Goal: Register for event/course

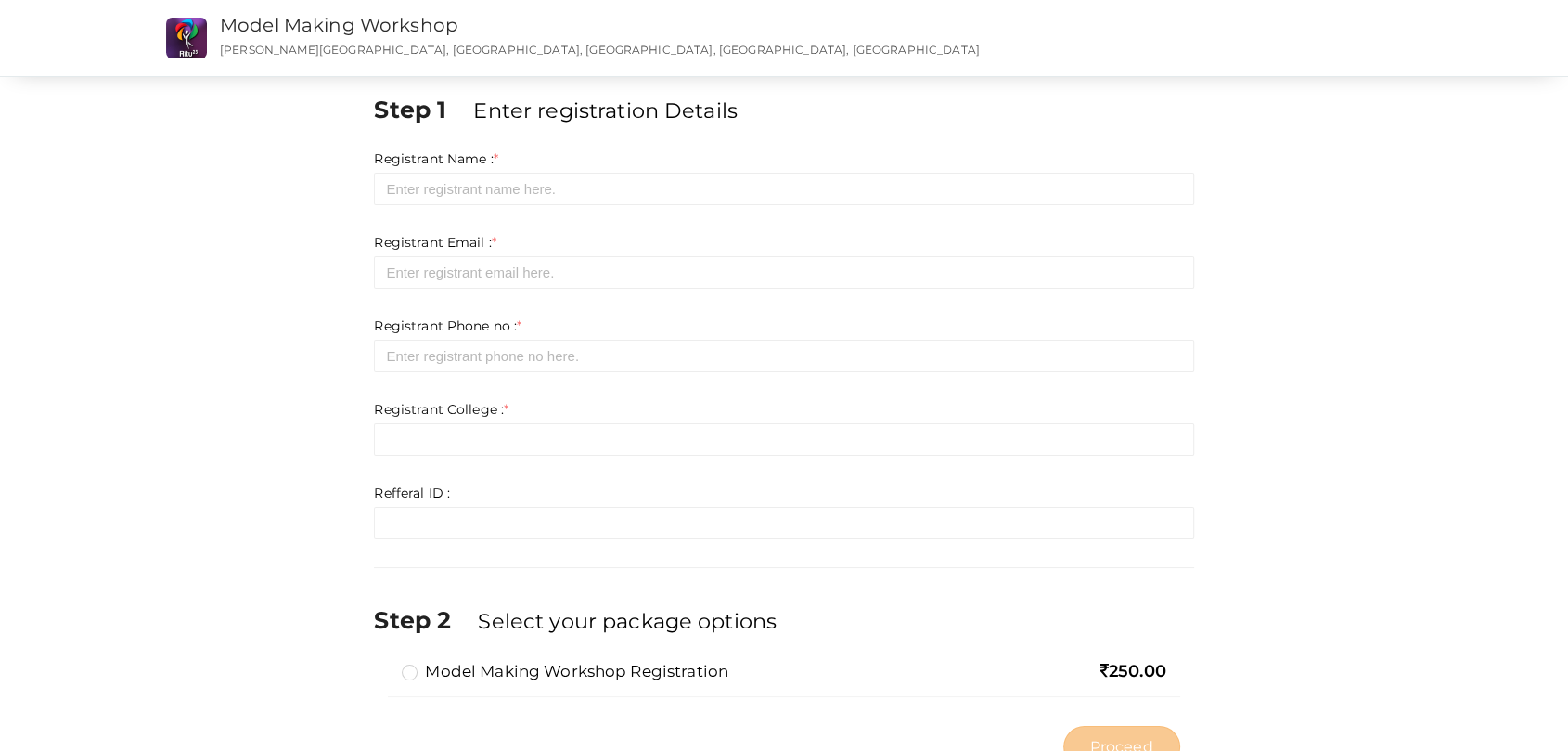
scroll to position [70, 0]
